Goal: Task Accomplishment & Management: Manage account settings

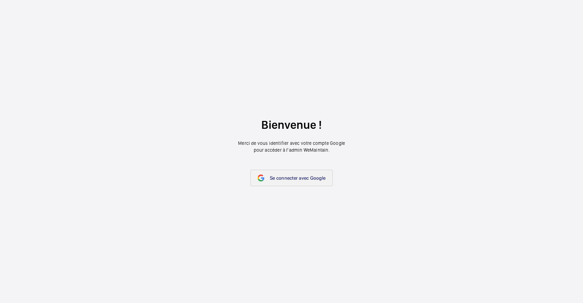
click at [279, 177] on span "Se connecter avec Google" at bounding box center [298, 177] width 56 height 5
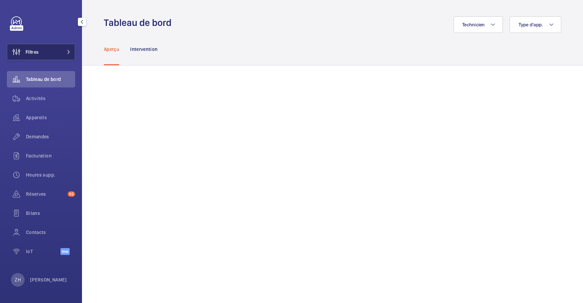
click at [40, 48] on button "Filtres" at bounding box center [41, 52] width 68 height 16
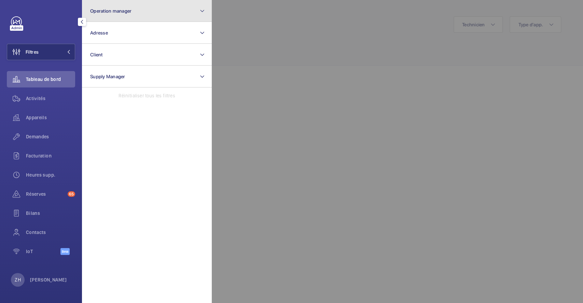
click at [117, 9] on span "Operation manager" at bounding box center [110, 10] width 41 height 5
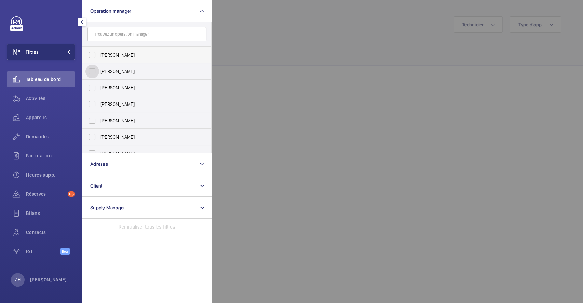
drag, startPoint x: 96, startPoint y: 72, endPoint x: 181, endPoint y: 52, distance: 87.3
click at [96, 72] on input "[PERSON_NAME]" at bounding box center [92, 72] width 14 height 14
checkbox input "true"
click at [284, 36] on div at bounding box center [503, 151] width 583 height 303
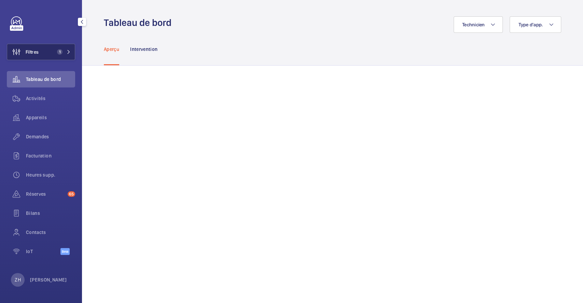
click at [43, 53] on button "Filtres 1" at bounding box center [41, 52] width 68 height 16
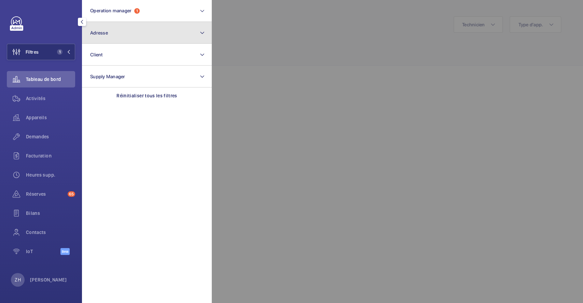
click at [110, 31] on button "Adresse" at bounding box center [147, 33] width 130 height 22
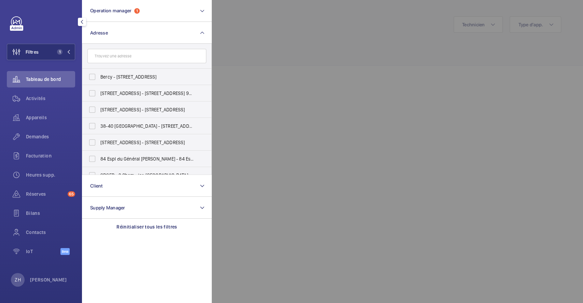
click at [127, 56] on input "text" at bounding box center [146, 56] width 119 height 14
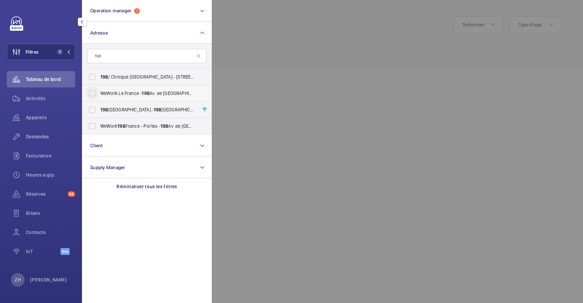
type input "198"
click at [91, 91] on input "WeWork Le France - 198 Av. de [GEOGRAPHIC_DATA], [GEOGRAPHIC_DATA] 75013" at bounding box center [92, 93] width 14 height 14
checkbox input "true"
click at [518, 92] on div at bounding box center [503, 151] width 583 height 303
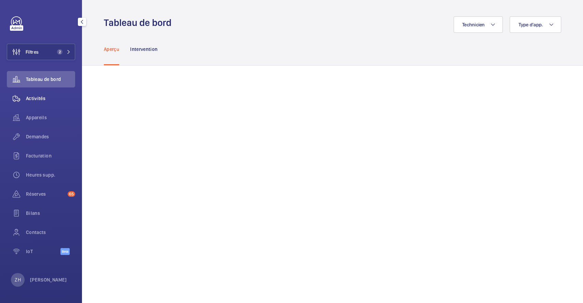
click at [38, 95] on span "Activités" at bounding box center [50, 98] width 49 height 7
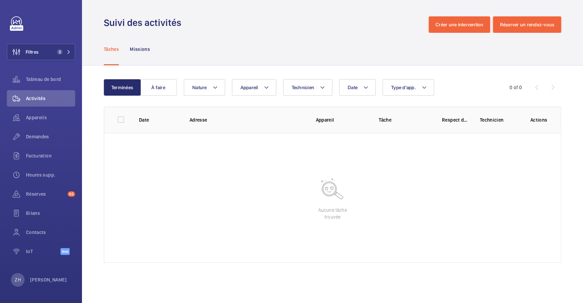
click at [254, 44] on div "Tâches Missions" at bounding box center [332, 49] width 457 height 32
click at [36, 100] on span "Activités" at bounding box center [50, 98] width 49 height 7
click at [259, 87] on button "Appareil" at bounding box center [254, 87] width 44 height 16
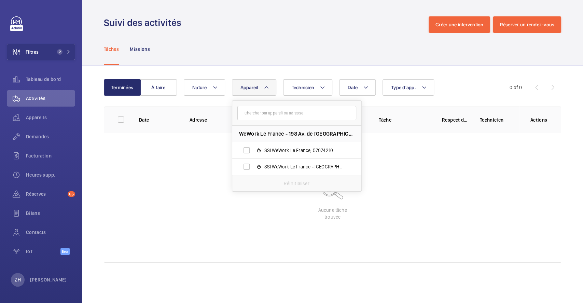
click at [282, 53] on div "Tâches Missions" at bounding box center [332, 49] width 457 height 32
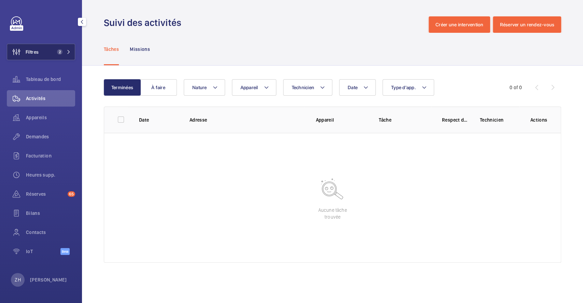
click at [38, 52] on span "Filtres" at bounding box center [32, 52] width 13 height 7
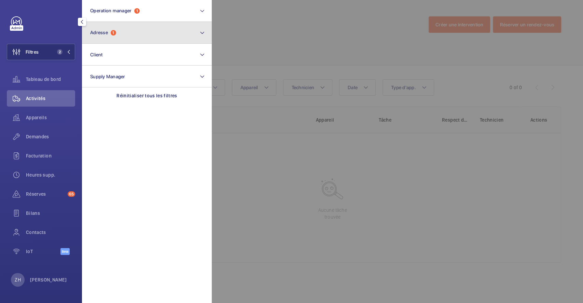
click at [123, 37] on button "Adresse 1" at bounding box center [147, 33] width 130 height 22
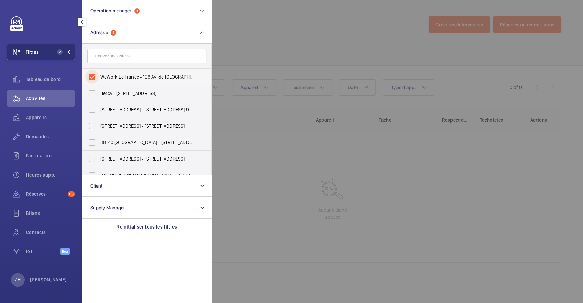
click at [96, 73] on input "WeWork Le France - 198 Av. de [GEOGRAPHIC_DATA], [GEOGRAPHIC_DATA] 75013" at bounding box center [92, 77] width 14 height 14
checkbox input "false"
click at [235, 38] on div at bounding box center [503, 151] width 583 height 303
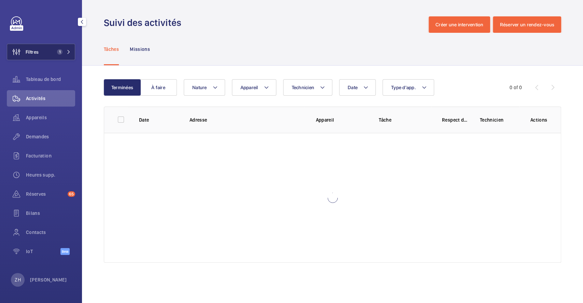
click at [49, 54] on button "Filtres 1" at bounding box center [41, 52] width 68 height 16
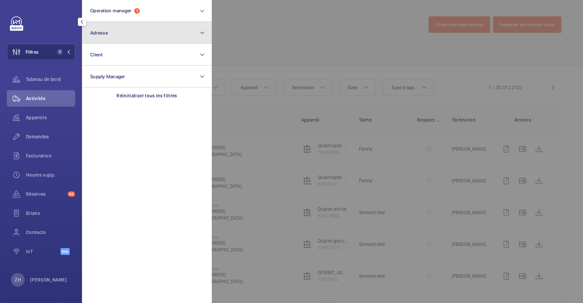
click at [123, 34] on button "Adresse" at bounding box center [147, 33] width 130 height 22
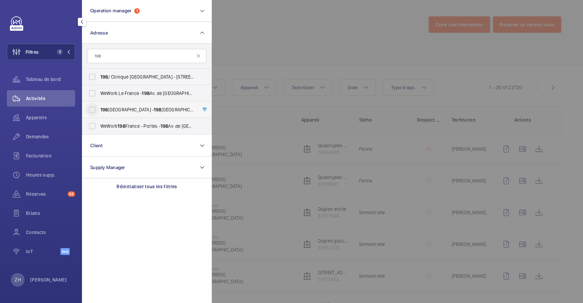
type input "198"
click at [93, 112] on input "[STREET_ADDRESS] - [STREET_ADDRESS]" at bounding box center [92, 110] width 14 height 14
checkbox input "true"
click at [287, 44] on div at bounding box center [503, 151] width 583 height 303
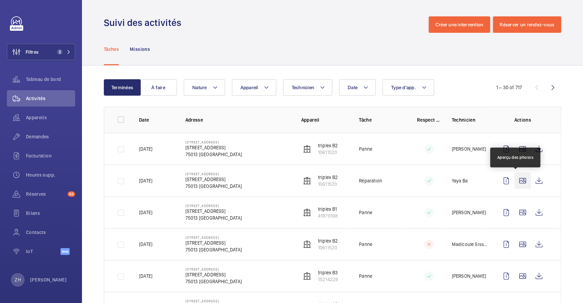
click at [518, 182] on wm-front-icon-button at bounding box center [523, 181] width 16 height 16
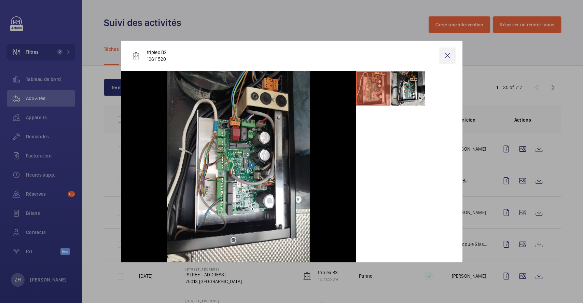
drag, startPoint x: 447, startPoint y: 55, endPoint x: 447, endPoint y: 61, distance: 5.8
click at [447, 55] on wm-front-icon-button at bounding box center [447, 55] width 16 height 16
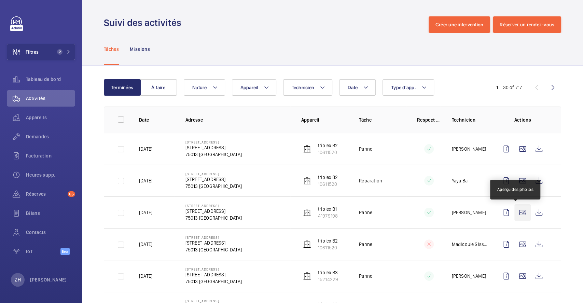
click at [517, 214] on wm-front-icon-button at bounding box center [523, 212] width 16 height 16
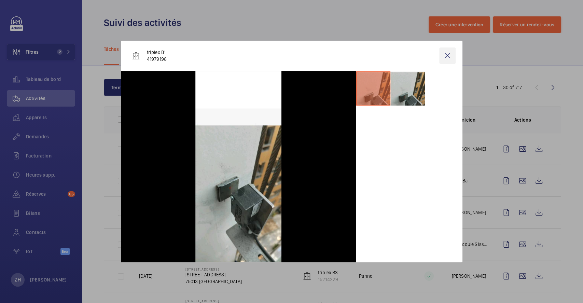
click at [447, 55] on wm-front-icon-button at bounding box center [447, 55] width 16 height 16
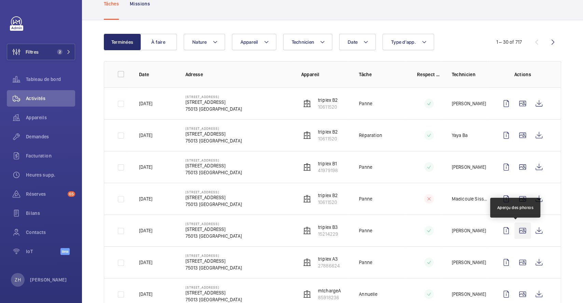
scroll to position [91, 0]
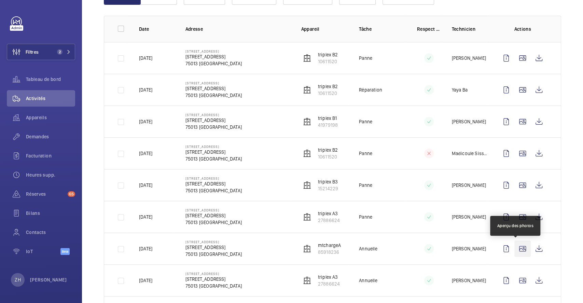
click at [519, 249] on wm-front-icon-button at bounding box center [523, 249] width 16 height 16
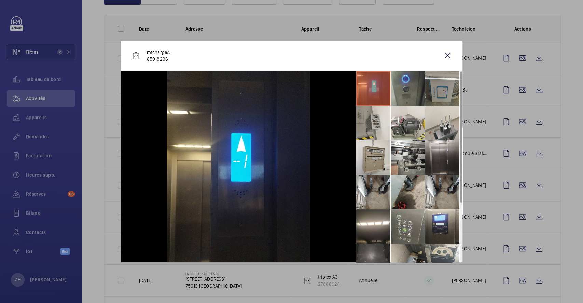
click at [413, 90] on li at bounding box center [408, 88] width 34 height 34
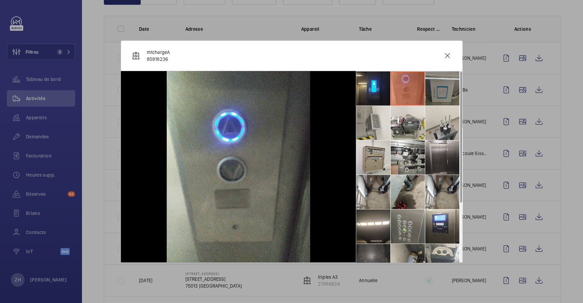
click at [439, 87] on li at bounding box center [442, 88] width 34 height 34
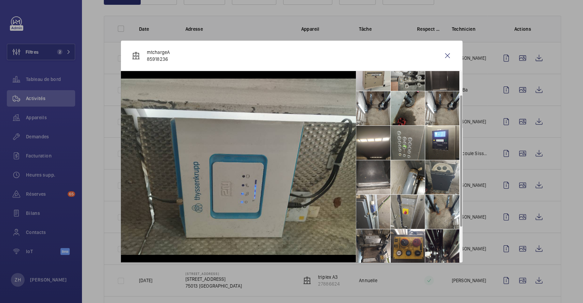
scroll to position [85, 0]
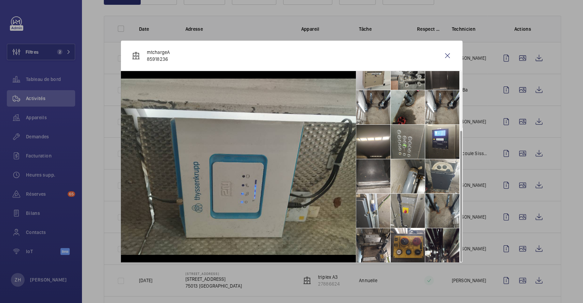
click at [440, 205] on li at bounding box center [442, 211] width 34 height 34
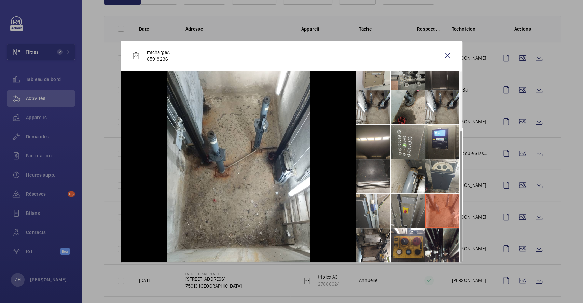
click at [410, 206] on li at bounding box center [408, 211] width 34 height 34
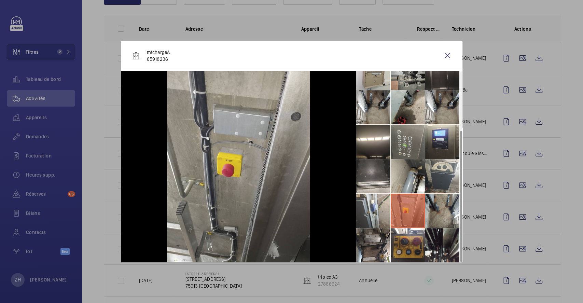
click at [399, 211] on li at bounding box center [408, 211] width 34 height 34
click at [377, 214] on li at bounding box center [373, 211] width 34 height 34
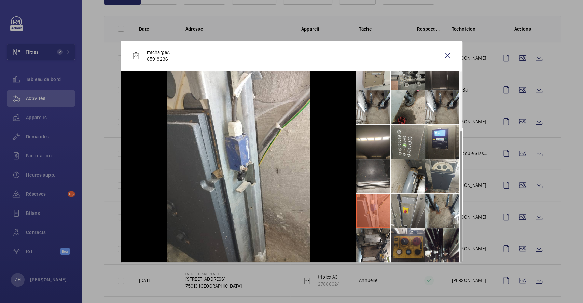
drag, startPoint x: 373, startPoint y: 236, endPoint x: 397, endPoint y: 240, distance: 23.5
click at [373, 236] on li at bounding box center [373, 245] width 34 height 34
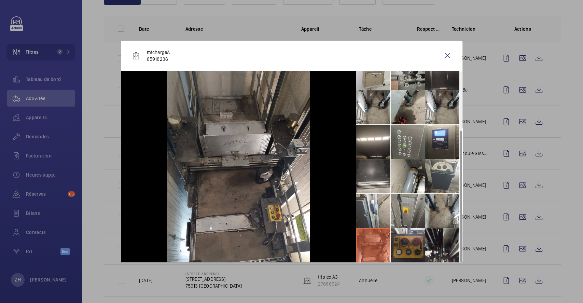
click at [405, 241] on li at bounding box center [408, 245] width 34 height 34
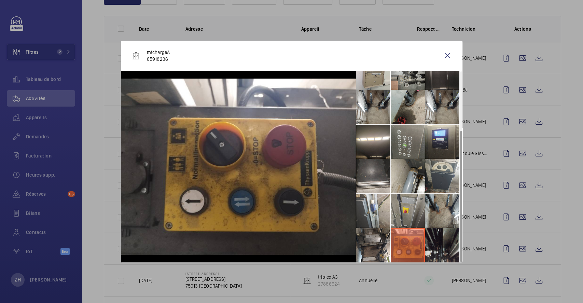
drag, startPoint x: 438, startPoint y: 248, endPoint x: 445, endPoint y: 245, distance: 7.5
click at [439, 248] on li at bounding box center [442, 245] width 34 height 34
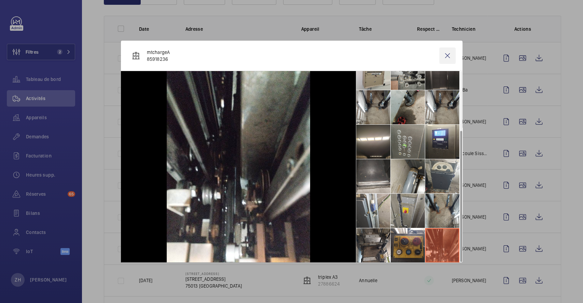
click at [446, 57] on wm-front-icon-button at bounding box center [447, 55] width 16 height 16
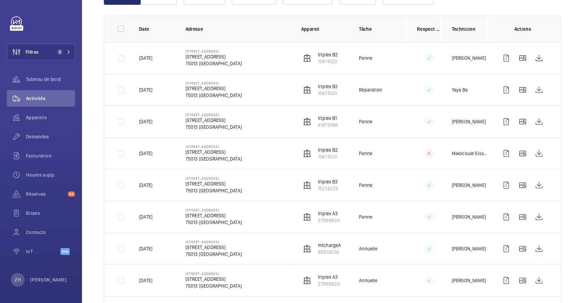
scroll to position [182, 0]
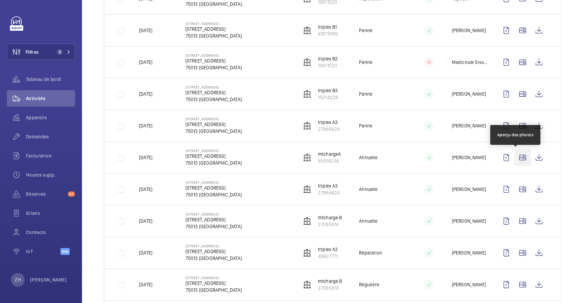
click at [516, 161] on wm-front-icon-button at bounding box center [523, 157] width 16 height 16
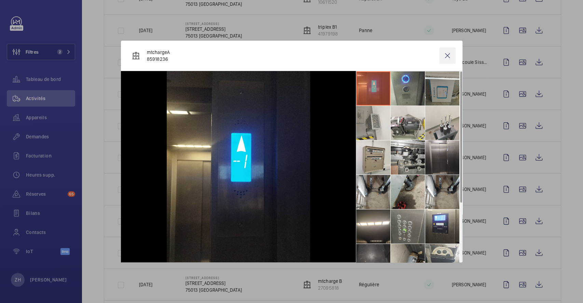
click at [451, 60] on wm-front-icon-button at bounding box center [447, 55] width 16 height 16
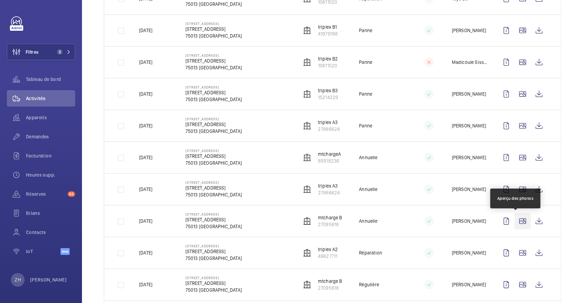
click at [518, 218] on wm-front-icon-button at bounding box center [523, 221] width 16 height 16
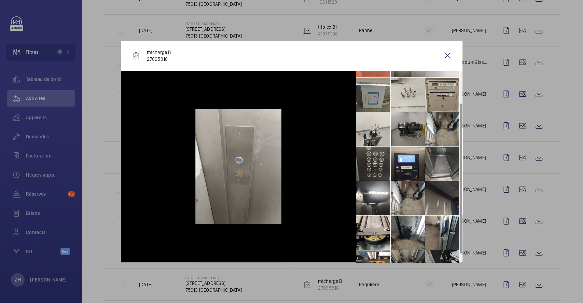
scroll to position [50, 0]
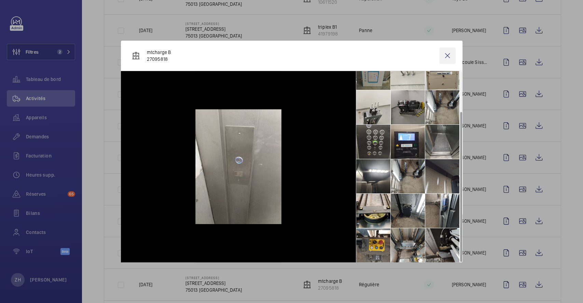
click at [450, 54] on wm-front-icon-button at bounding box center [447, 55] width 16 height 16
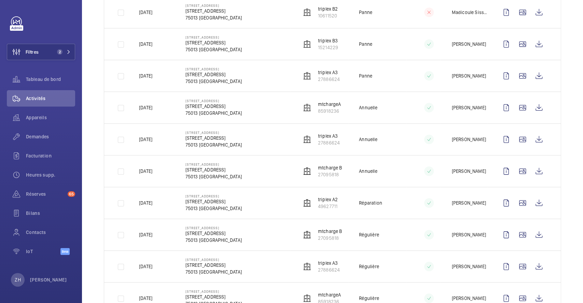
scroll to position [319, 0]
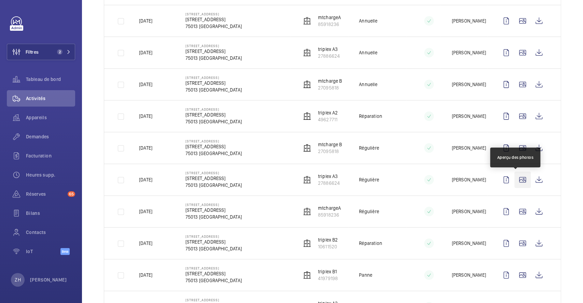
click at [517, 182] on wm-front-icon-button at bounding box center [523, 180] width 16 height 16
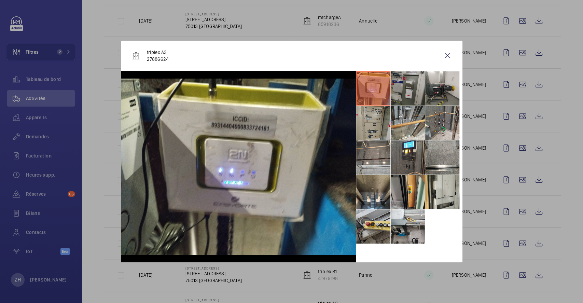
click at [412, 90] on li at bounding box center [408, 88] width 34 height 34
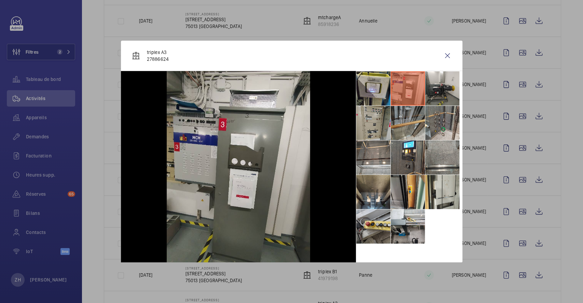
click at [406, 119] on li at bounding box center [408, 123] width 34 height 34
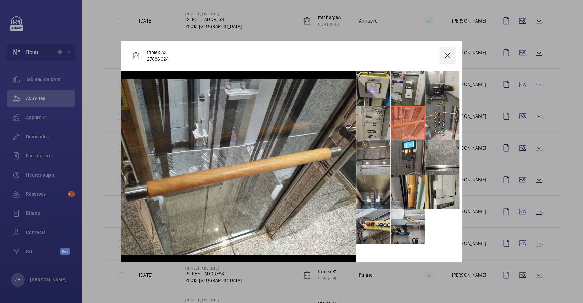
click at [449, 54] on wm-front-icon-button at bounding box center [447, 55] width 16 height 16
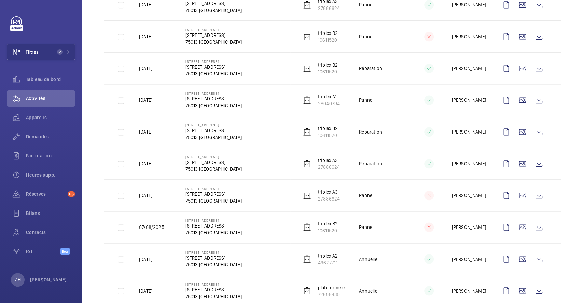
scroll to position [803, 0]
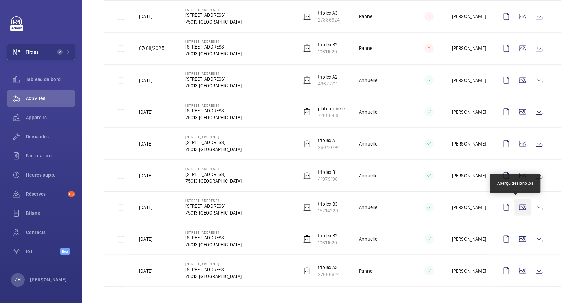
click at [520, 207] on wm-front-icon-button at bounding box center [523, 207] width 16 height 16
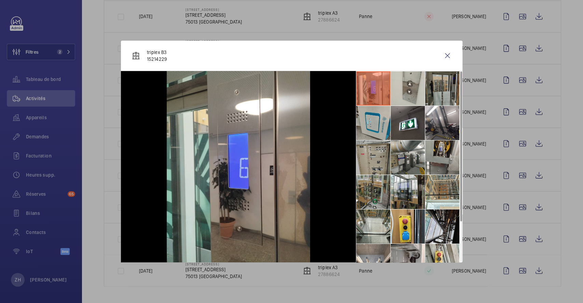
click at [442, 87] on li at bounding box center [442, 88] width 34 height 34
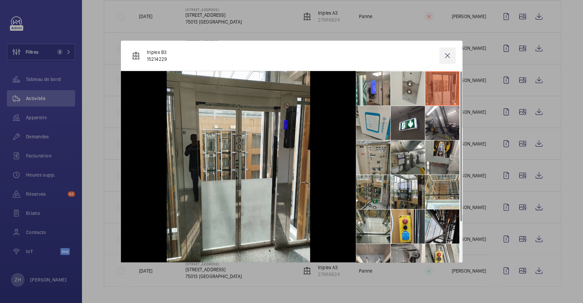
click at [451, 57] on wm-front-icon-button at bounding box center [447, 55] width 16 height 16
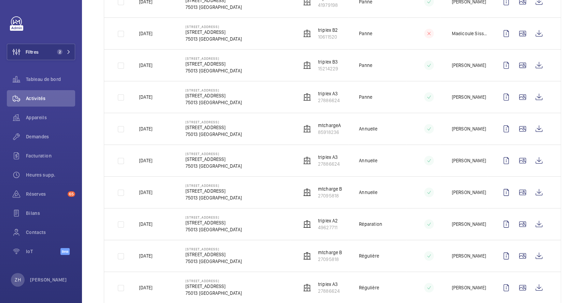
scroll to position [29, 0]
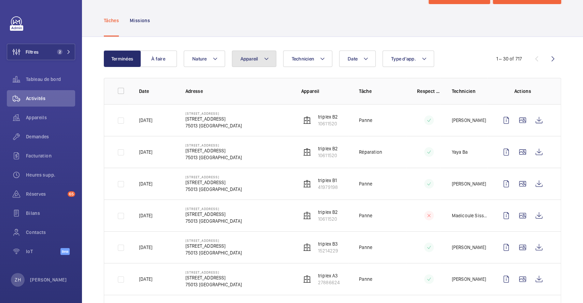
click at [265, 56] on mat-icon at bounding box center [266, 59] width 5 height 8
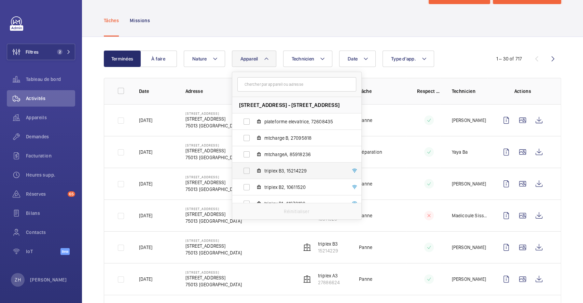
scroll to position [45, 0]
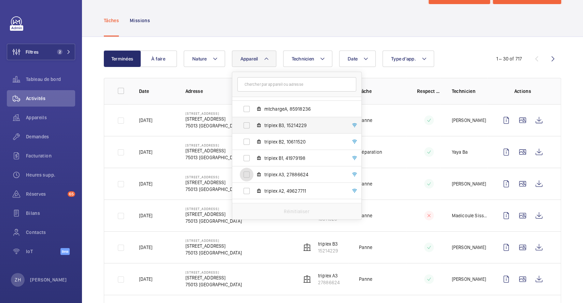
drag, startPoint x: 245, startPoint y: 173, endPoint x: 260, endPoint y: 149, distance: 28.1
click at [245, 173] on input "triplex A3, 27886624" at bounding box center [247, 175] width 14 height 14
checkbox input "true"
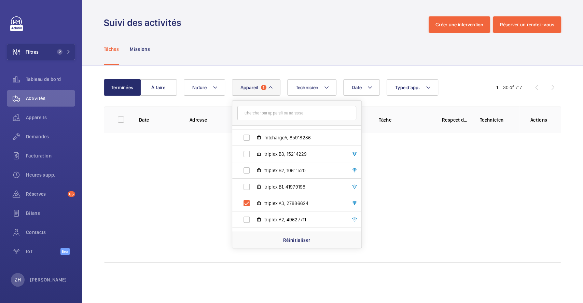
click at [317, 39] on div "Tâches Missions" at bounding box center [332, 49] width 457 height 32
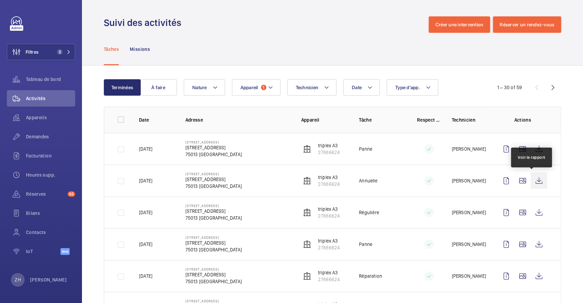
click at [532, 179] on wm-front-icon-button at bounding box center [539, 181] width 16 height 16
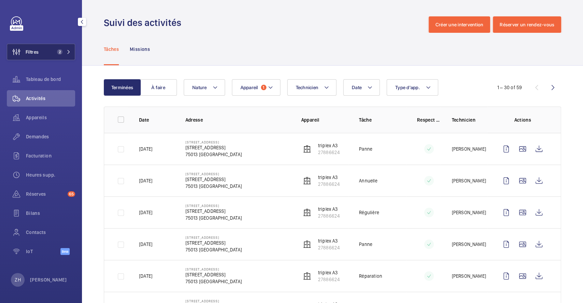
click at [45, 50] on button "Filtres 2" at bounding box center [41, 52] width 68 height 16
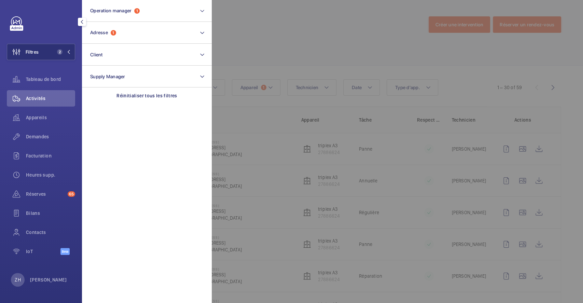
click at [224, 32] on div at bounding box center [503, 151] width 583 height 303
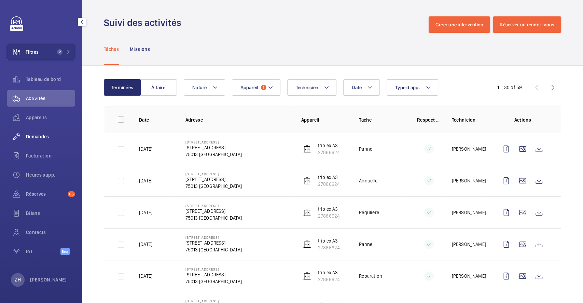
click at [36, 130] on div "Demandes" at bounding box center [41, 136] width 68 height 16
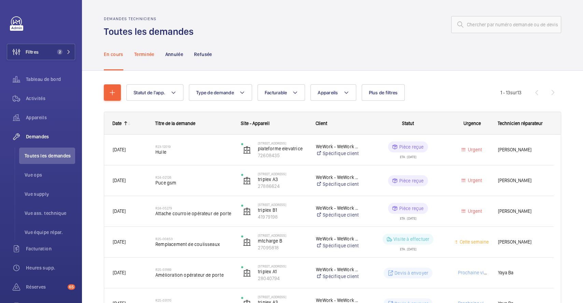
click at [148, 52] on p "Terminée" at bounding box center [144, 54] width 20 height 7
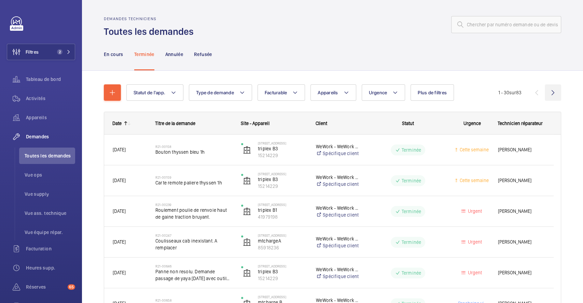
click at [546, 92] on wm-front-icon-button at bounding box center [553, 92] width 16 height 16
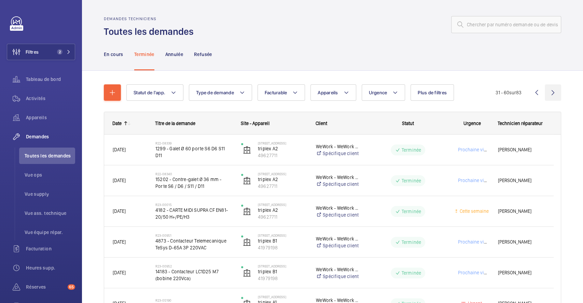
click at [545, 92] on wm-front-icon-button at bounding box center [553, 92] width 16 height 16
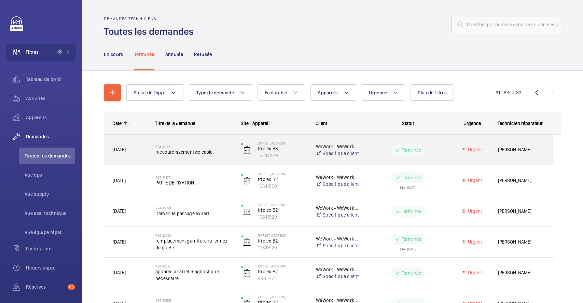
click at [220, 144] on div "R24-11188 raccourcissement de cable" at bounding box center [193, 150] width 77 height 20
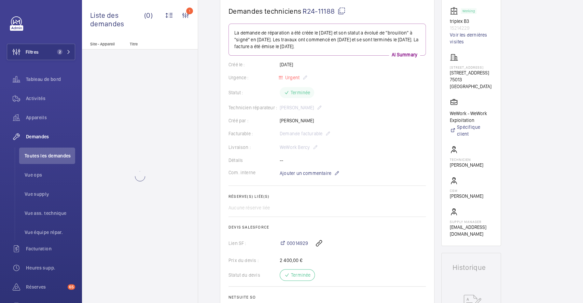
scroll to position [137, 0]
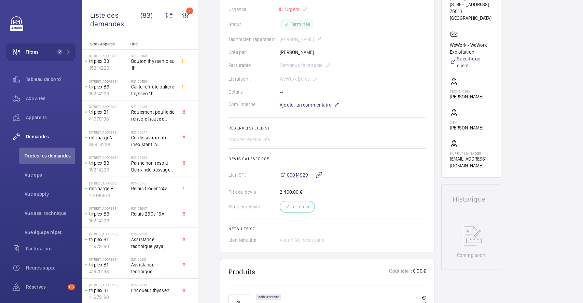
click at [301, 176] on span "00014929" at bounding box center [297, 175] width 21 height 7
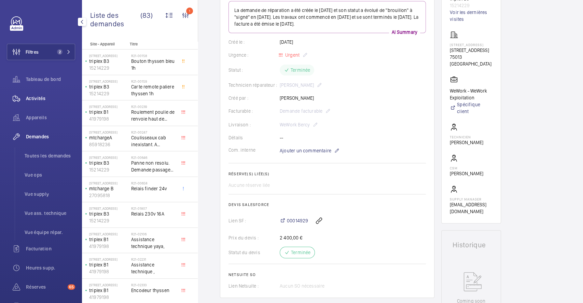
click at [44, 97] on span "Activités" at bounding box center [50, 98] width 49 height 7
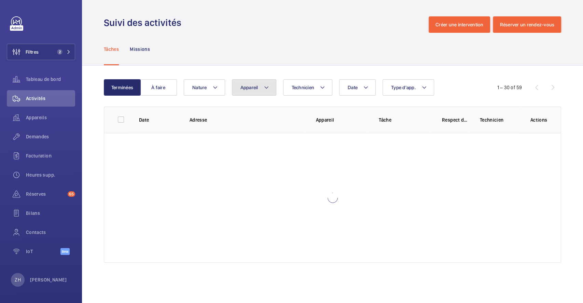
click at [266, 87] on mat-icon at bounding box center [266, 87] width 5 height 8
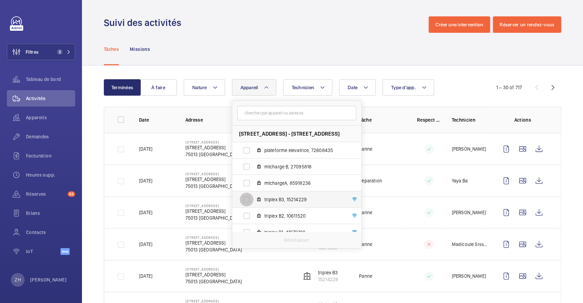
click at [247, 201] on input "triplex B3, 15214229" at bounding box center [247, 200] width 14 height 14
checkbox input "true"
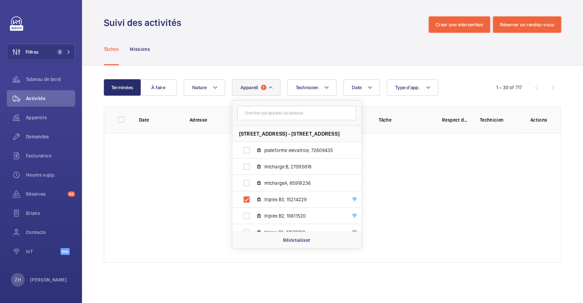
click at [316, 34] on div "Tâches Missions" at bounding box center [332, 49] width 457 height 32
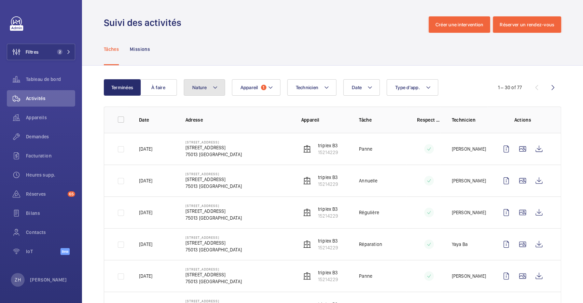
click at [215, 85] on mat-icon at bounding box center [215, 87] width 5 height 8
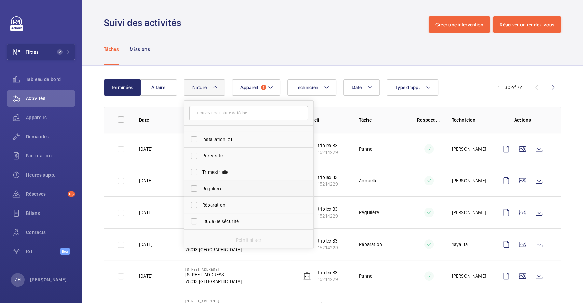
scroll to position [107, 0]
click at [193, 173] on input "Réparation" at bounding box center [194, 175] width 14 height 14
checkbox input "true"
click at [265, 12] on wm-front-admin-header "Suivi des activités Créer une intervention Réserver un rendez-vous" at bounding box center [332, 16] width 501 height 33
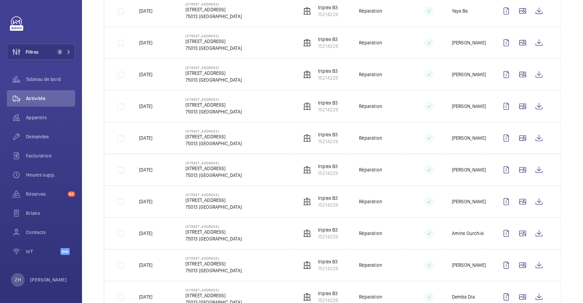
scroll to position [93, 0]
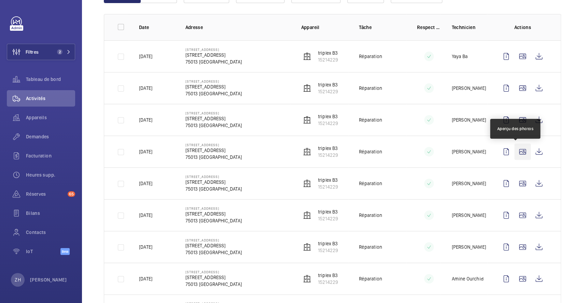
click at [519, 155] on wm-front-icon-button at bounding box center [523, 152] width 16 height 16
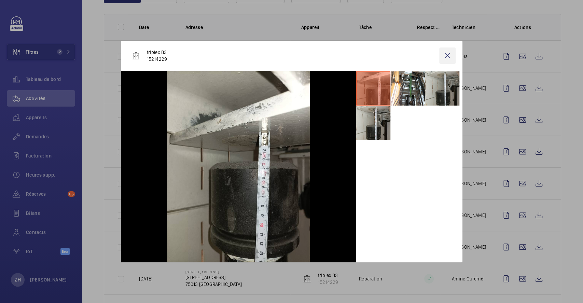
click at [449, 57] on wm-front-icon-button at bounding box center [447, 55] width 16 height 16
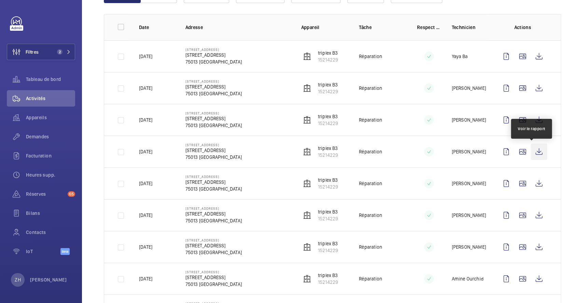
click at [531, 152] on wm-front-icon-button at bounding box center [539, 152] width 16 height 16
click at [50, 137] on span "Demandes" at bounding box center [50, 136] width 49 height 7
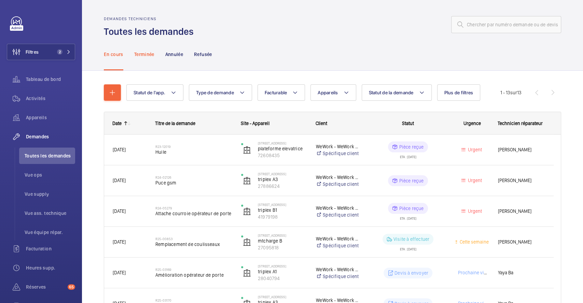
click at [152, 53] on p "Terminée" at bounding box center [144, 54] width 20 height 7
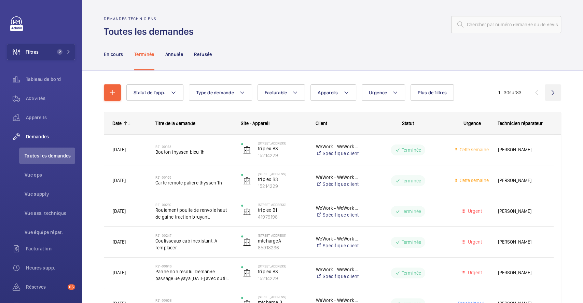
click at [546, 94] on wm-front-icon-button at bounding box center [553, 92] width 16 height 16
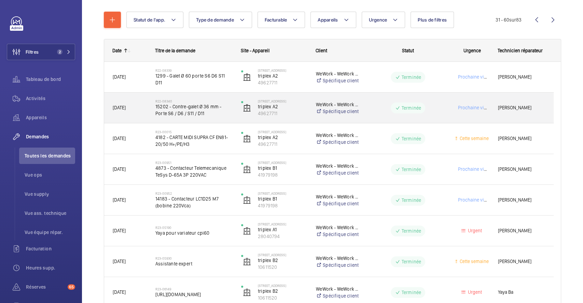
scroll to position [45, 0]
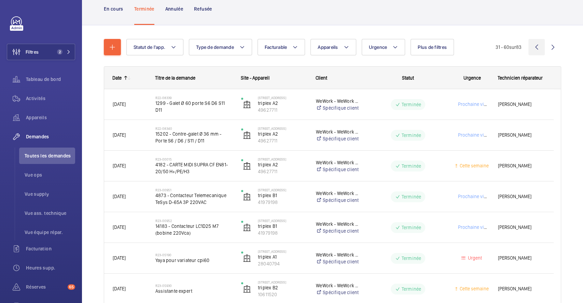
click at [530, 48] on wm-front-icon-button at bounding box center [537, 47] width 16 height 16
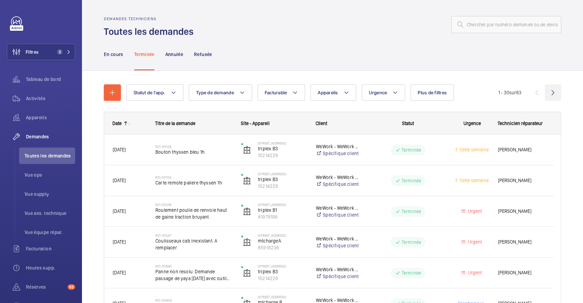
click at [545, 92] on wm-front-icon-button at bounding box center [553, 92] width 16 height 16
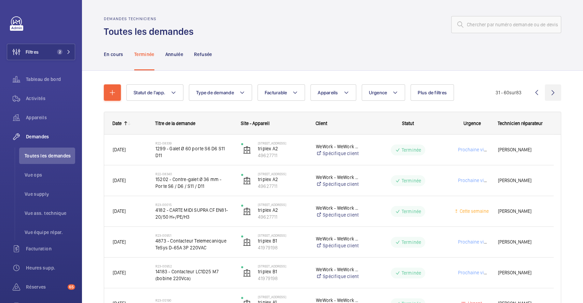
click at [545, 92] on wm-front-icon-button at bounding box center [553, 92] width 16 height 16
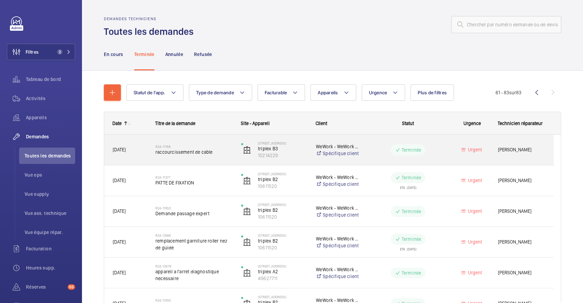
click at [222, 160] on div "R24-11188 raccourcissement de cable" at bounding box center [189, 150] width 85 height 31
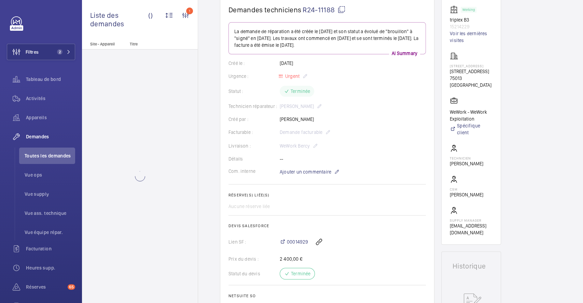
scroll to position [137, 0]
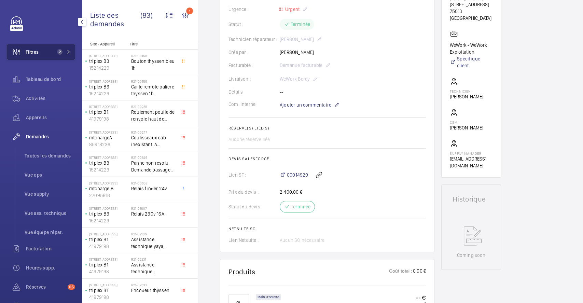
drag, startPoint x: 53, startPoint y: 53, endPoint x: 59, endPoint y: 52, distance: 6.4
click at [54, 53] on span "2" at bounding box center [58, 51] width 8 height 5
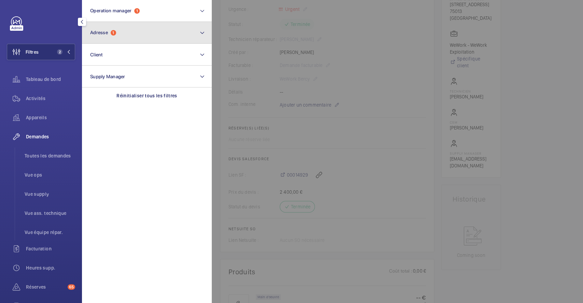
click at [122, 32] on button "Adresse 1" at bounding box center [147, 33] width 130 height 22
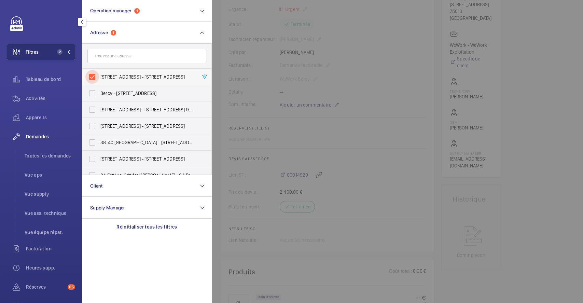
drag, startPoint x: 94, startPoint y: 71, endPoint x: 130, endPoint y: 69, distance: 36.6
click at [95, 72] on input "[STREET_ADDRESS] - [STREET_ADDRESS]" at bounding box center [92, 77] width 14 height 14
checkbox input "false"
click at [356, 67] on div at bounding box center [503, 151] width 583 height 303
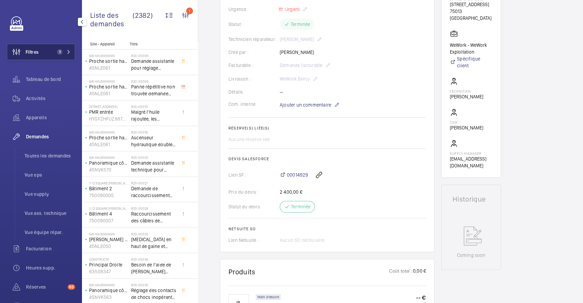
click at [36, 51] on span "Filtres" at bounding box center [32, 52] width 13 height 7
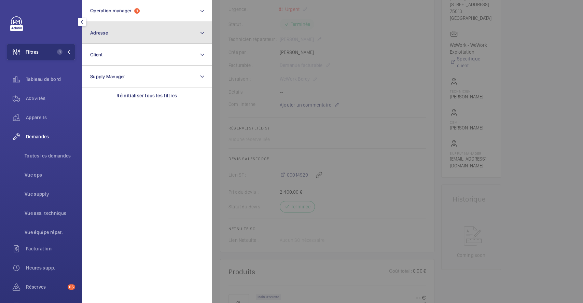
click at [132, 30] on button "Adresse" at bounding box center [147, 33] width 130 height 22
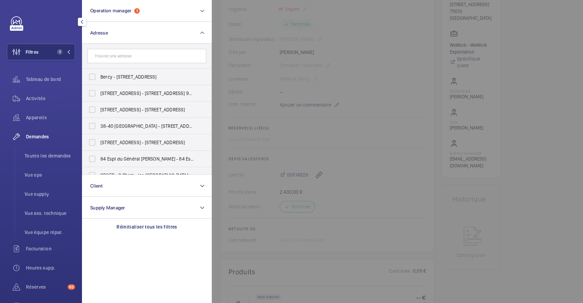
click at [134, 58] on input "text" at bounding box center [146, 56] width 119 height 14
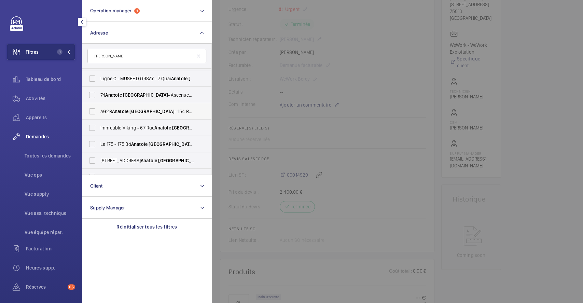
scroll to position [228, 0]
drag, startPoint x: 125, startPoint y: 56, endPoint x: 83, endPoint y: 53, distance: 42.1
click at [83, 53] on form "[PERSON_NAME]" at bounding box center [146, 56] width 129 height 25
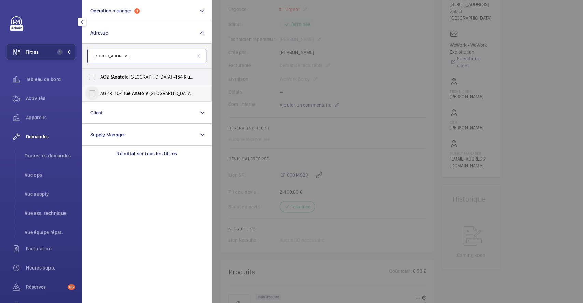
type input "[STREET_ADDRESS]"
click at [94, 90] on input "AG2R - [STREET_ADDRESS][GEOGRAPHIC_DATA] - [STREET_ADDRESS], LEVALLOIS-PERRET 9…" at bounding box center [92, 93] width 14 height 14
checkbox input "true"
drag, startPoint x: 558, startPoint y: 199, endPoint x: 529, endPoint y: 200, distance: 28.4
click at [558, 199] on div at bounding box center [503, 151] width 583 height 303
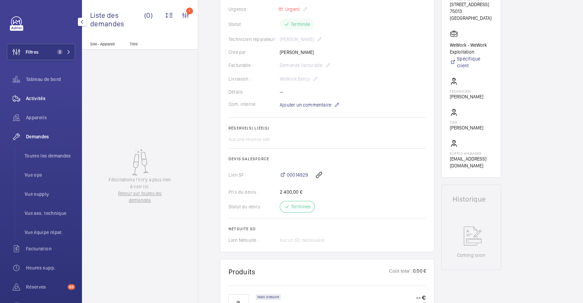
click at [39, 98] on span "Activités" at bounding box center [50, 98] width 49 height 7
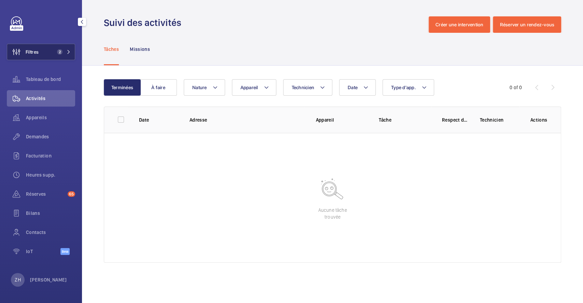
click at [42, 55] on button "Filtres 2" at bounding box center [41, 52] width 68 height 16
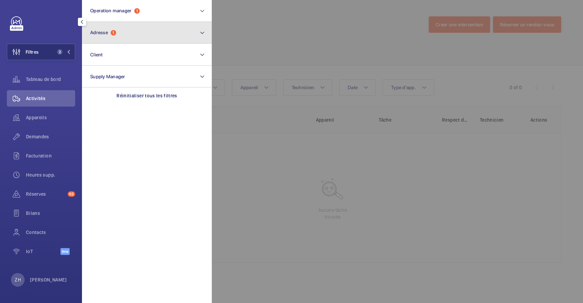
click at [116, 30] on span "Adresse 1" at bounding box center [103, 33] width 26 height 6
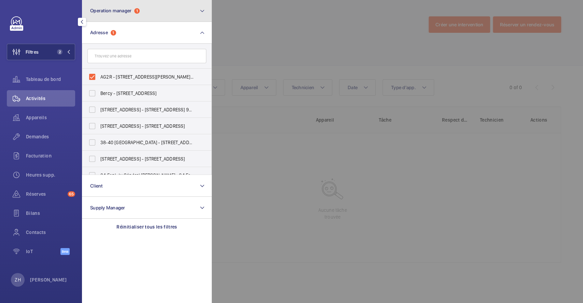
click at [174, 9] on button "Operation manager 1" at bounding box center [147, 11] width 130 height 22
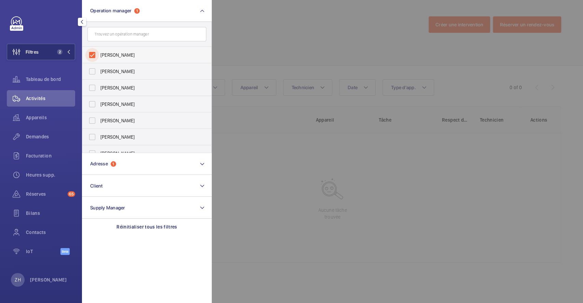
click at [87, 56] on input "[PERSON_NAME]" at bounding box center [92, 55] width 14 height 14
checkbox input "false"
click at [313, 36] on div at bounding box center [503, 151] width 583 height 303
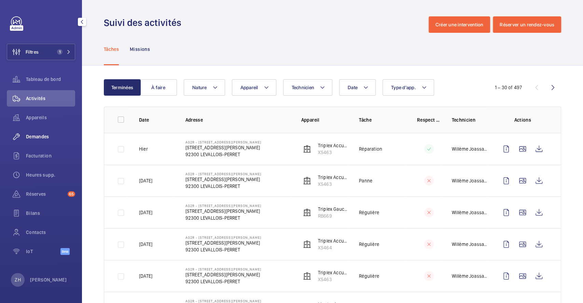
click at [49, 134] on span "Demandes" at bounding box center [50, 136] width 49 height 7
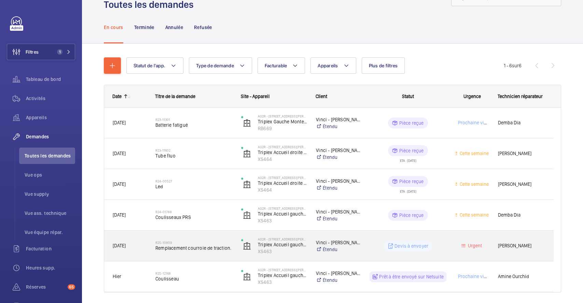
scroll to position [49, 0]
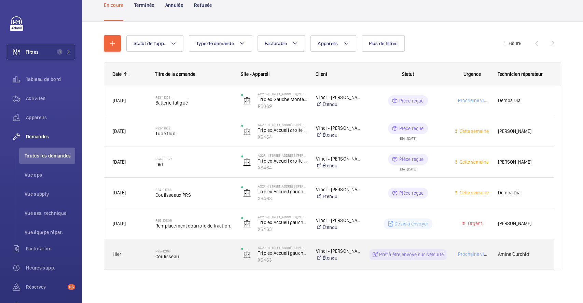
click at [210, 247] on div "R25-12168 Coulisseau" at bounding box center [193, 255] width 77 height 20
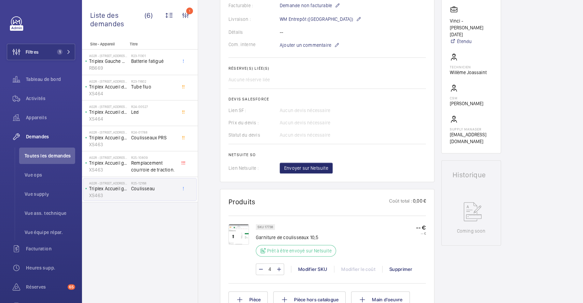
scroll to position [228, 0]
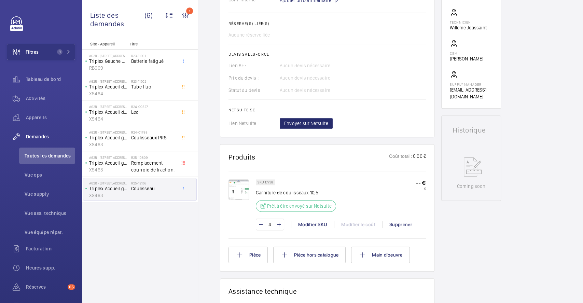
click at [243, 193] on img at bounding box center [239, 189] width 21 height 21
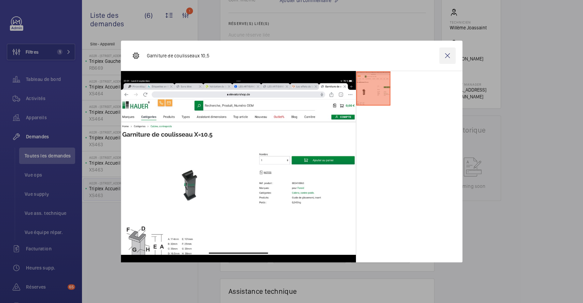
click at [450, 57] on wm-front-icon-button at bounding box center [447, 55] width 16 height 16
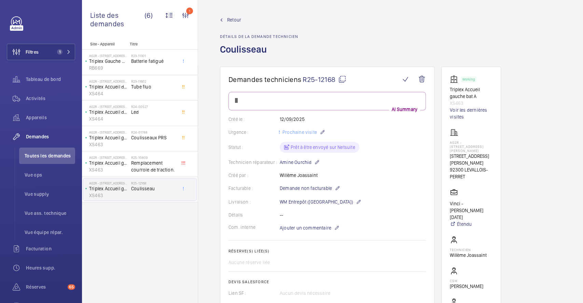
scroll to position [273, 0]
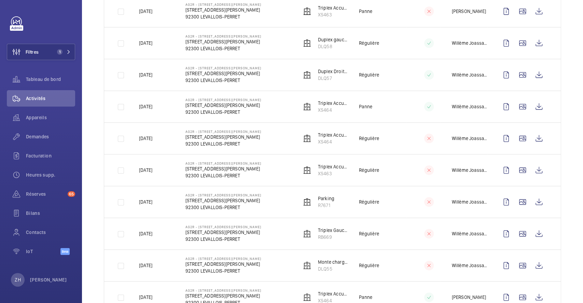
scroll to position [501, 0]
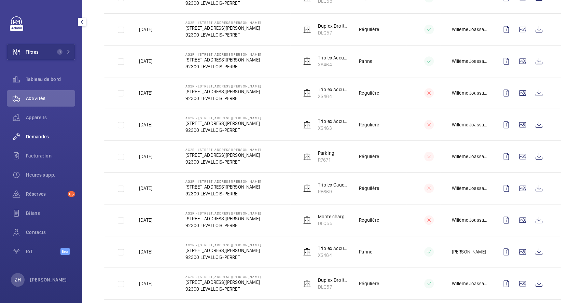
click at [39, 135] on span "Demandes" at bounding box center [50, 136] width 49 height 7
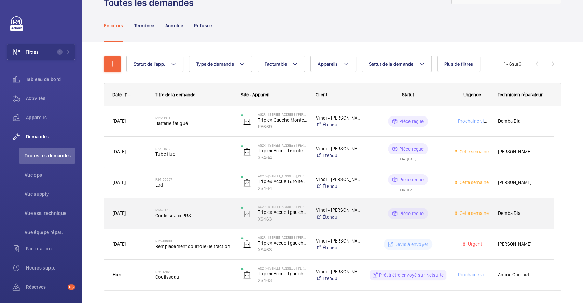
scroll to position [49, 0]
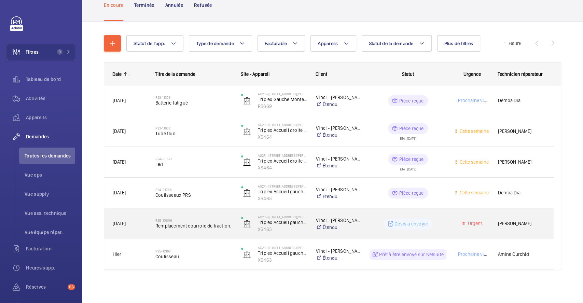
click at [214, 212] on div "R25-10809 Remplacement courroie de traction." at bounding box center [189, 223] width 85 height 31
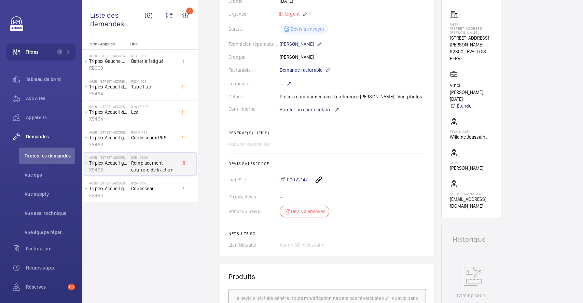
scroll to position [137, 0]
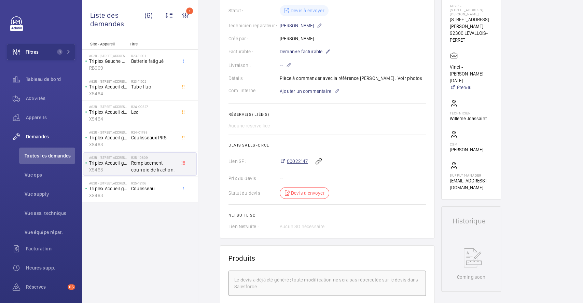
click at [301, 161] on span "00022147" at bounding box center [297, 161] width 21 height 7
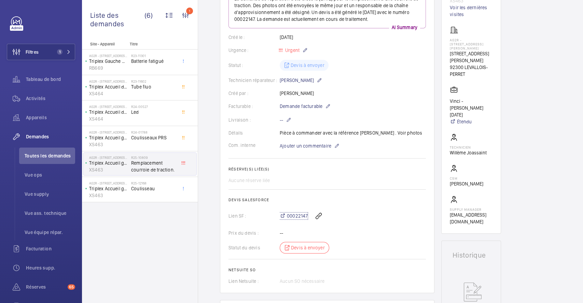
scroll to position [20, 0]
